Goal: Information Seeking & Learning: Learn about a topic

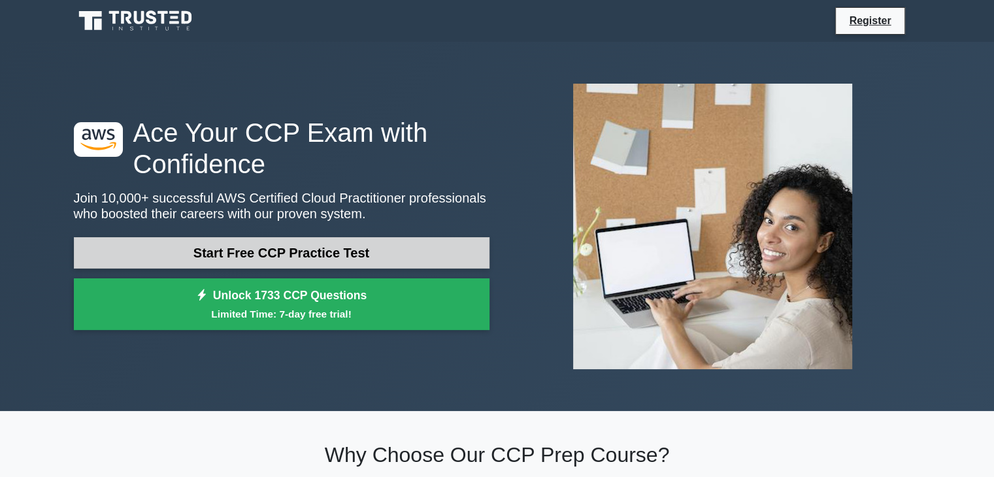
click at [355, 237] on link "Start Free CCP Practice Test" at bounding box center [281, 252] width 415 height 31
click at [265, 237] on link "Start Free CCP Practice Test" at bounding box center [281, 252] width 415 height 31
